Goal: Task Accomplishment & Management: Use online tool/utility

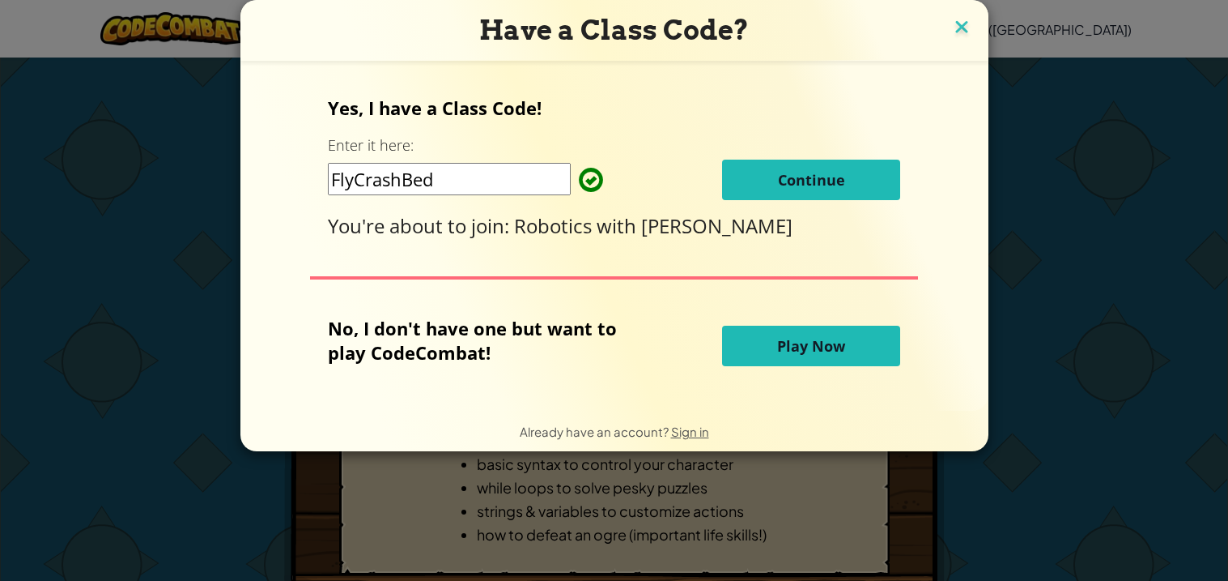
click at [960, 38] on img at bounding box center [961, 28] width 21 height 24
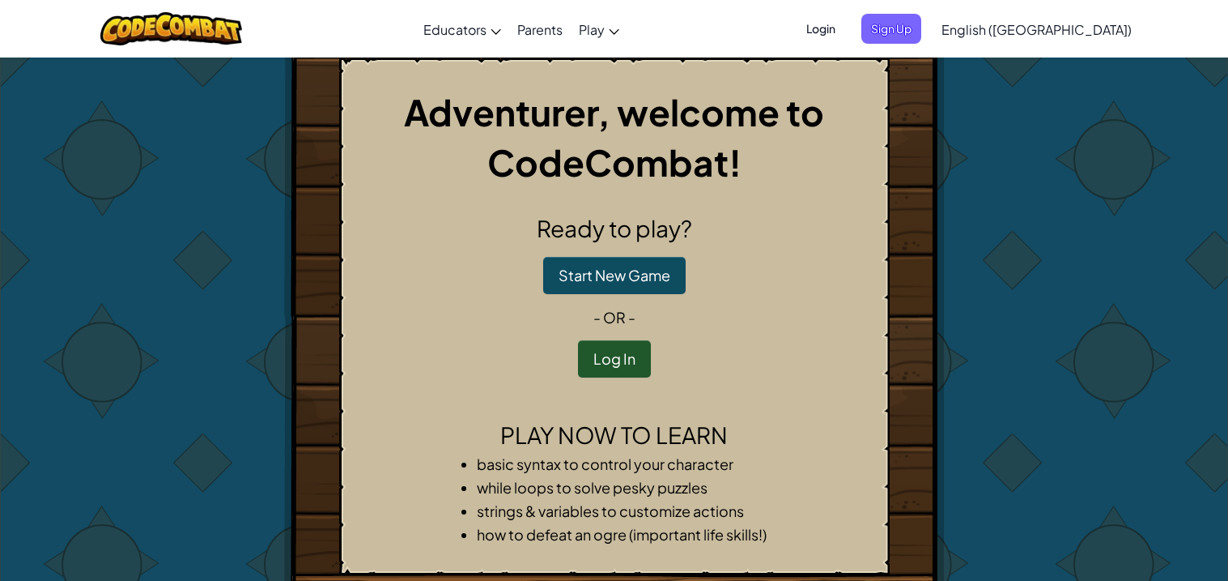
click at [784, 279] on p "Start New Game" at bounding box center [614, 275] width 523 height 37
click at [656, 285] on button "Start New Game" at bounding box center [614, 275] width 143 height 37
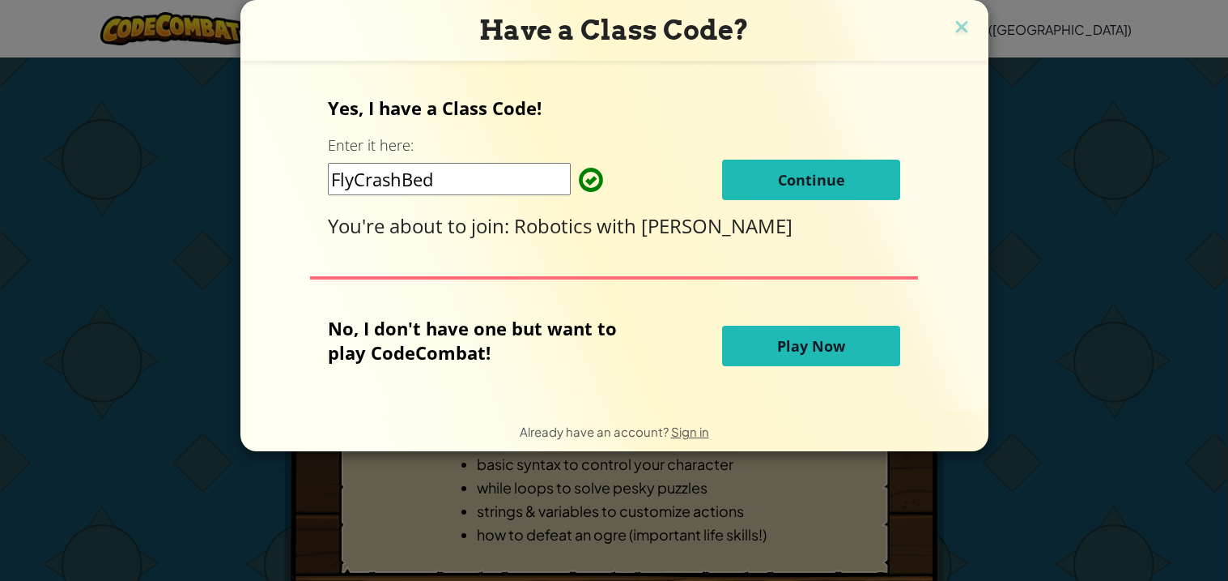
click at [839, 354] on span "Play Now" at bounding box center [811, 345] width 68 height 19
